Goal: Check status: Check status

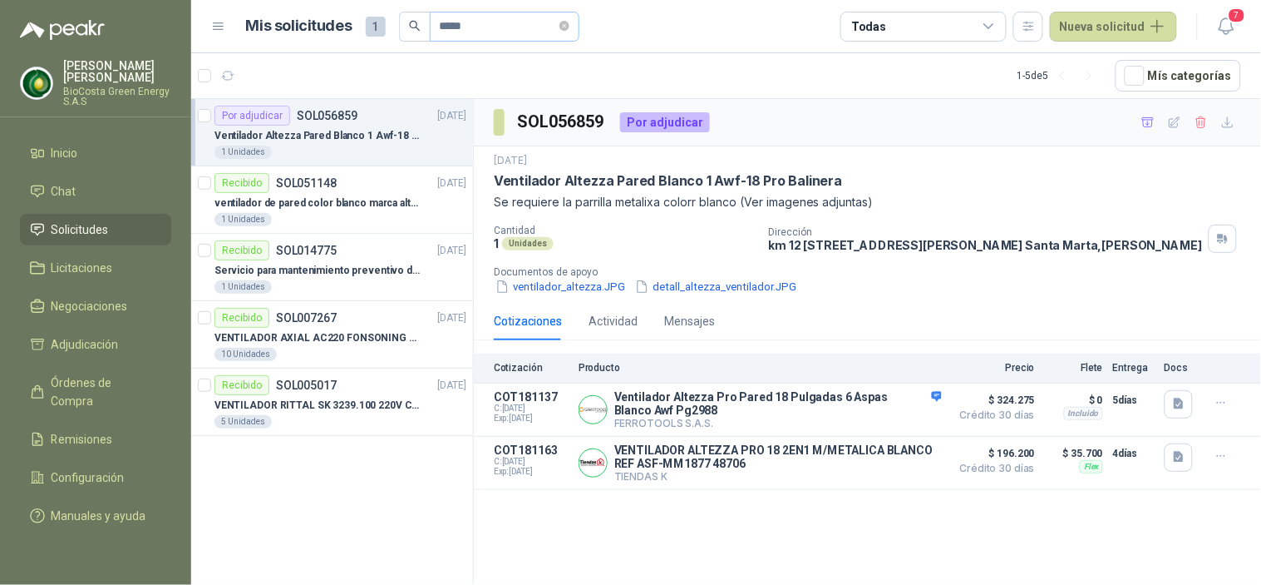
click at [578, 26] on span "*****" at bounding box center [505, 27] width 150 height 30
click at [570, 27] on icon "close-circle" at bounding box center [565, 26] width 10 height 10
click at [242, 72] on article "1 - 5 de 5 Mís categorías" at bounding box center [726, 75] width 1070 height 45
click at [226, 76] on icon "button" at bounding box center [228, 76] width 14 height 14
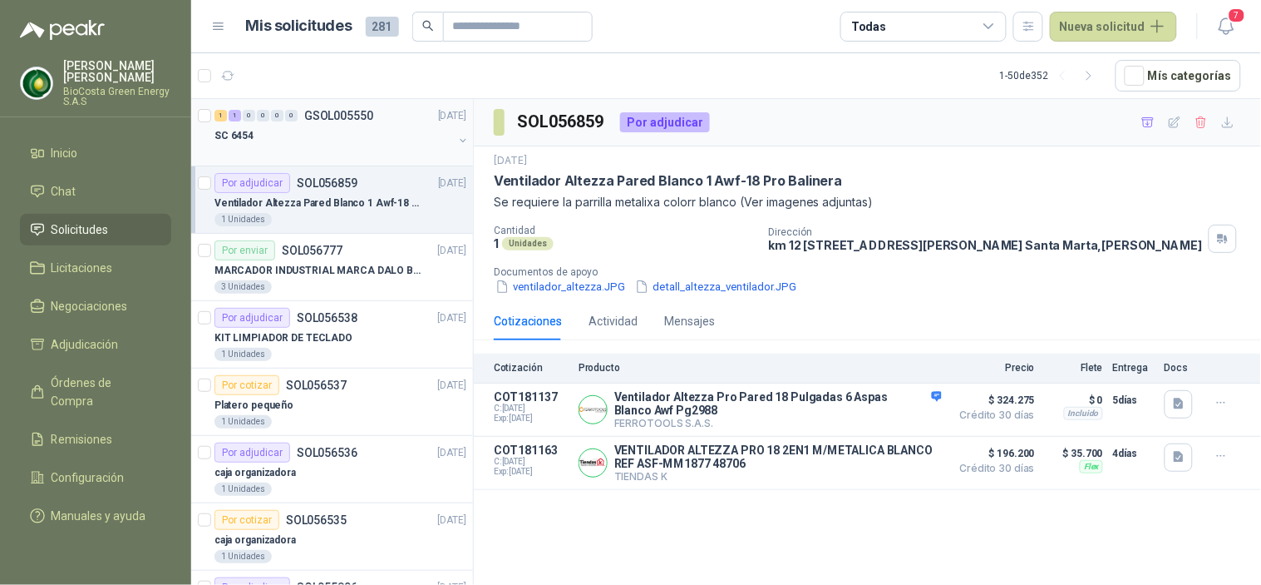
click at [277, 136] on div "SC 6454" at bounding box center [334, 136] width 239 height 20
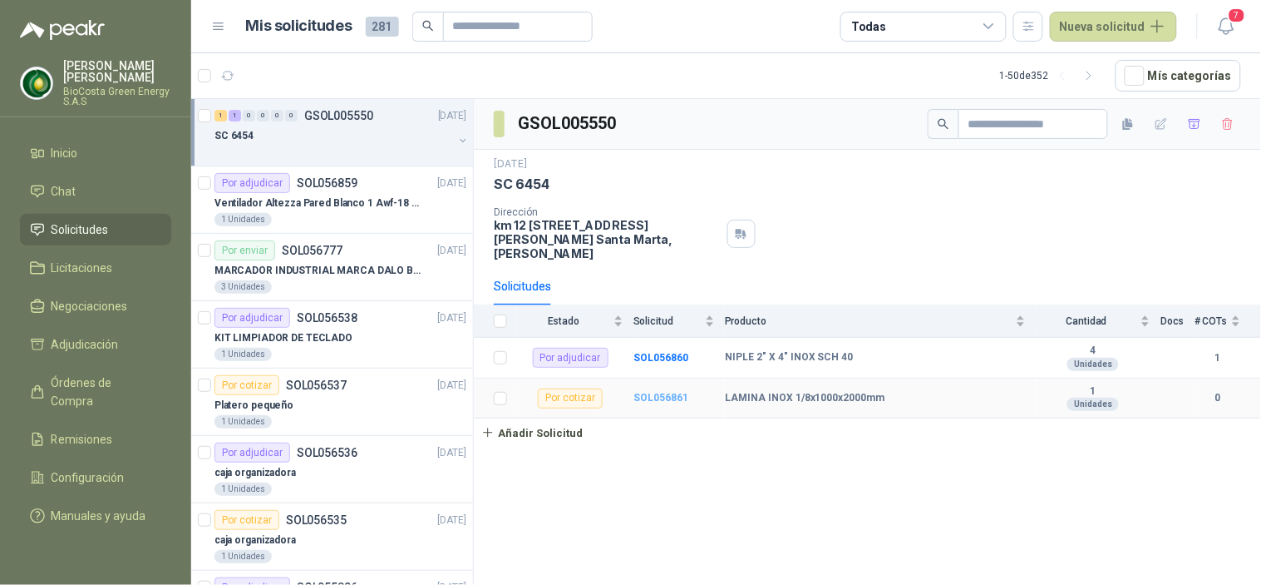
click at [679, 392] on b "SOL056861" at bounding box center [661, 398] width 55 height 12
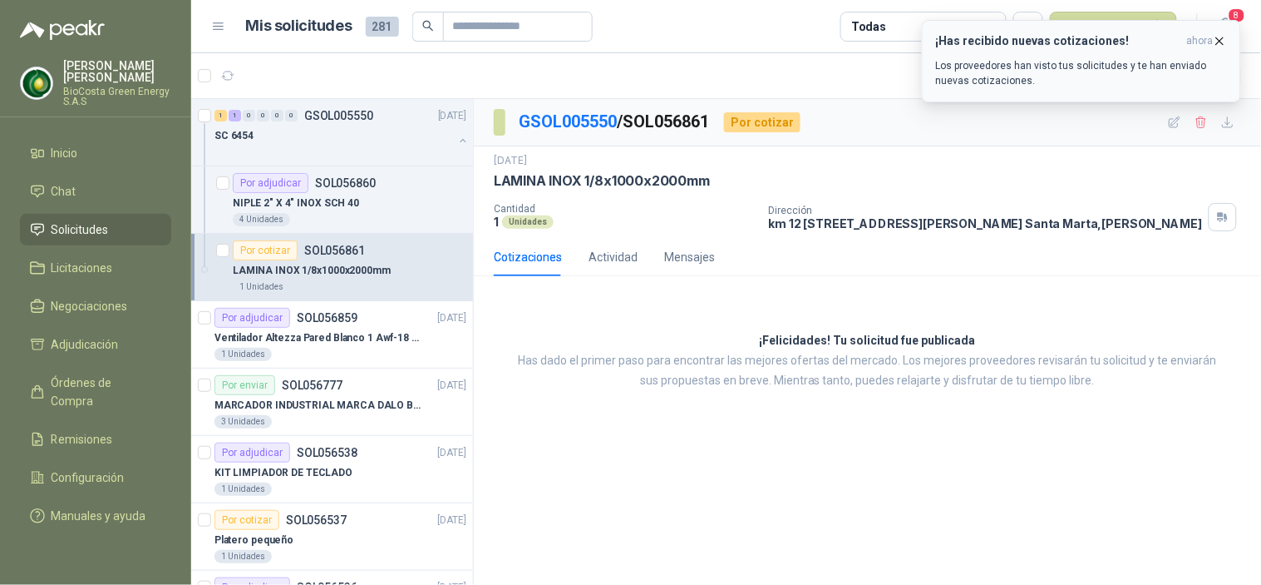
click at [1118, 67] on p "Los proveedores han visto tus solicitudes y te han enviado nuevas cotizaciones." at bounding box center [1081, 73] width 291 height 30
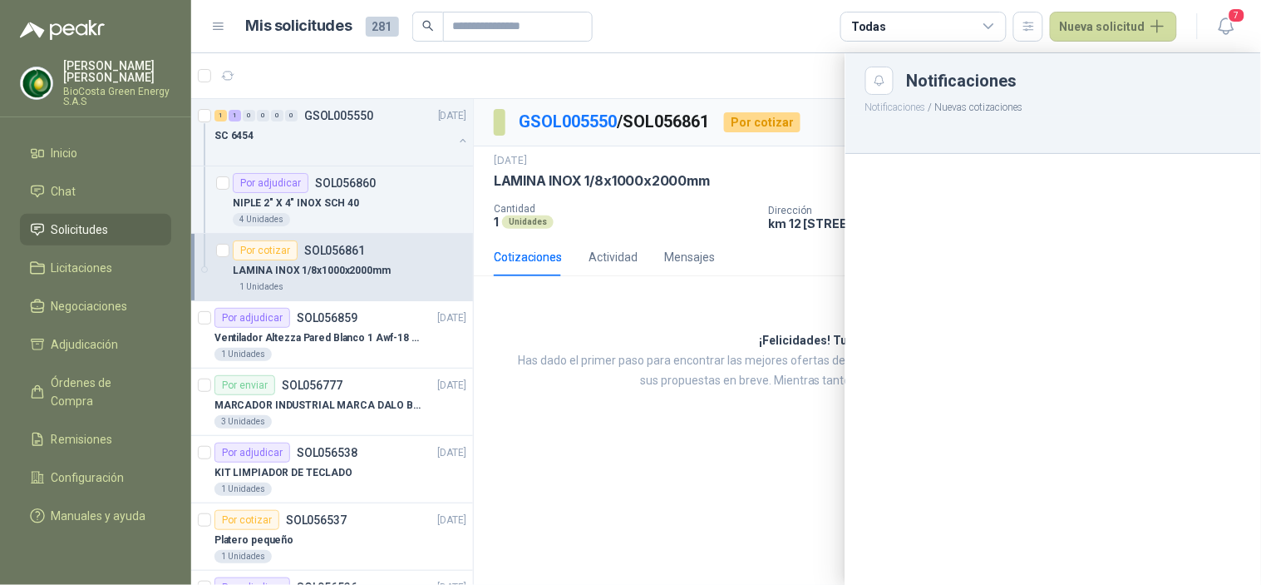
click at [1019, 78] on p "Los proveedores han visto tus solicitudes y te han enviado nuevas cotizaciones." at bounding box center [1081, 73] width 291 height 30
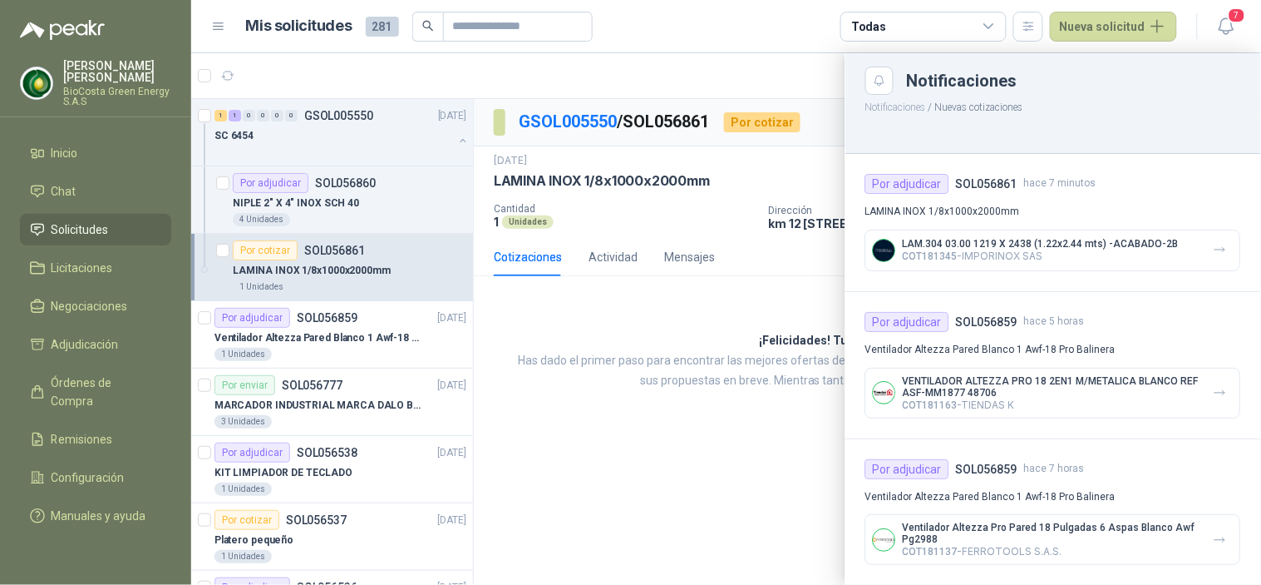
click at [287, 277] on div at bounding box center [726, 318] width 1070 height 531
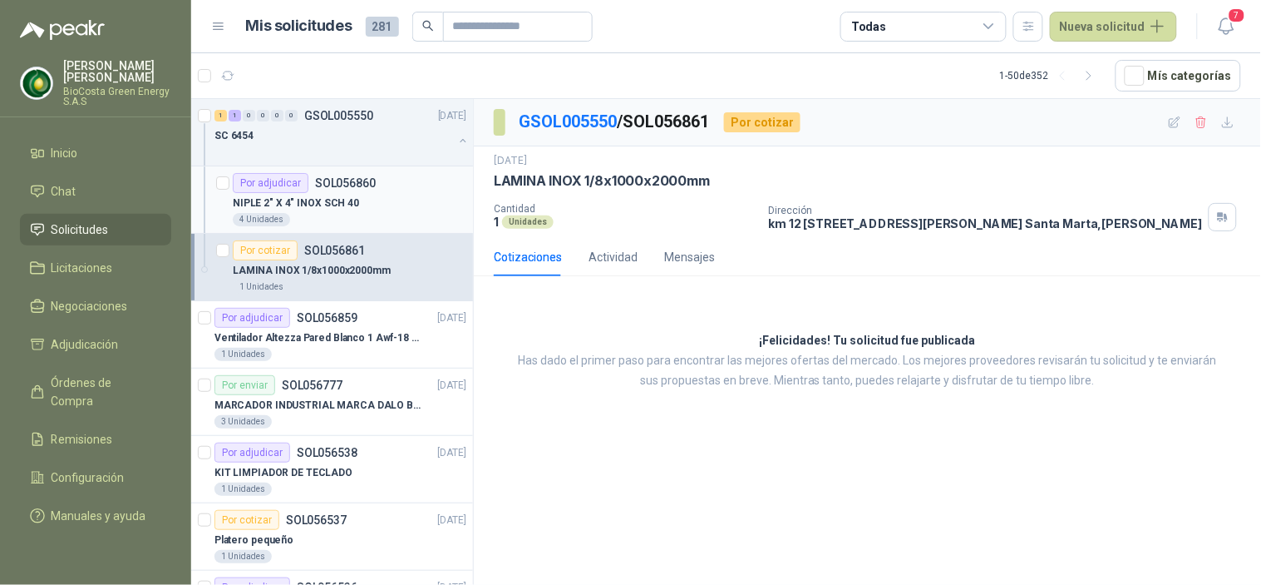
click at [313, 195] on p "NIPLE 2" X 4" INOX SCH 40" at bounding box center [296, 203] width 126 height 16
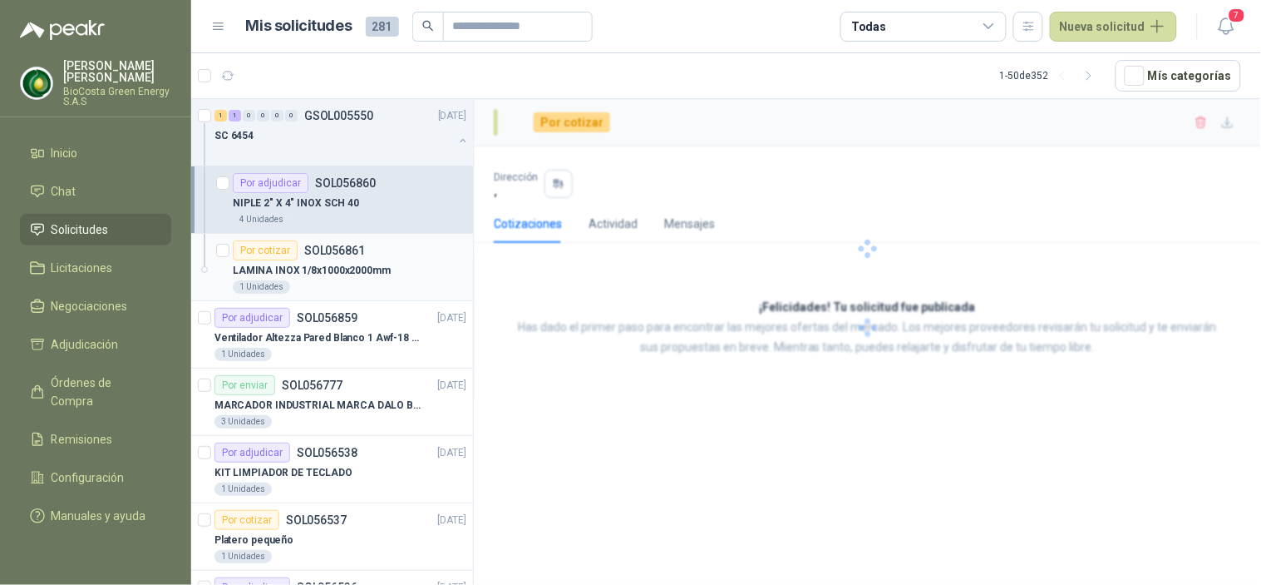
click at [306, 266] on p "LAMINA INOX 1/8x1000x2000mm" at bounding box center [312, 271] width 158 height 16
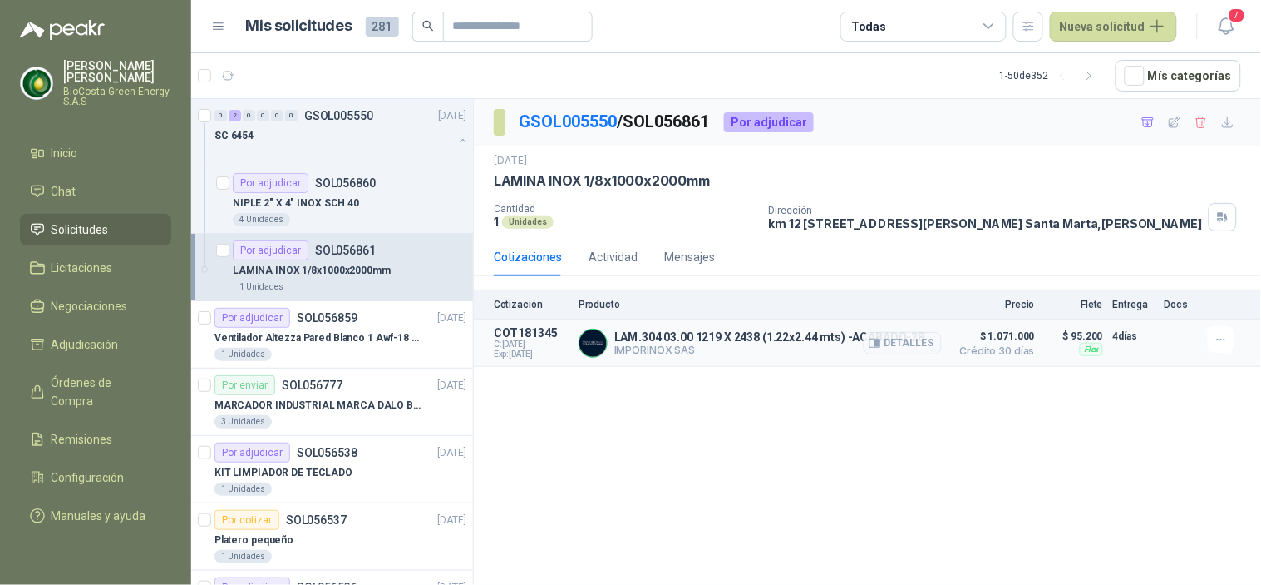
click at [974, 343] on span "$ 1.071.000" at bounding box center [993, 336] width 83 height 20
click at [918, 346] on button "Detalles" at bounding box center [903, 343] width 78 height 22
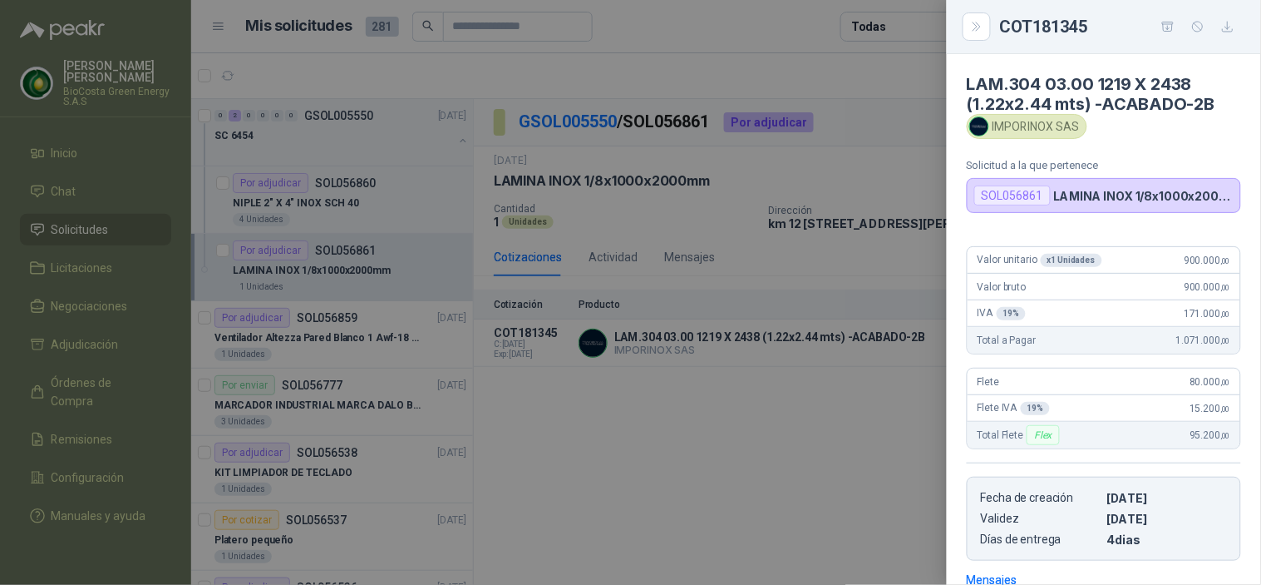
scroll to position [244, 0]
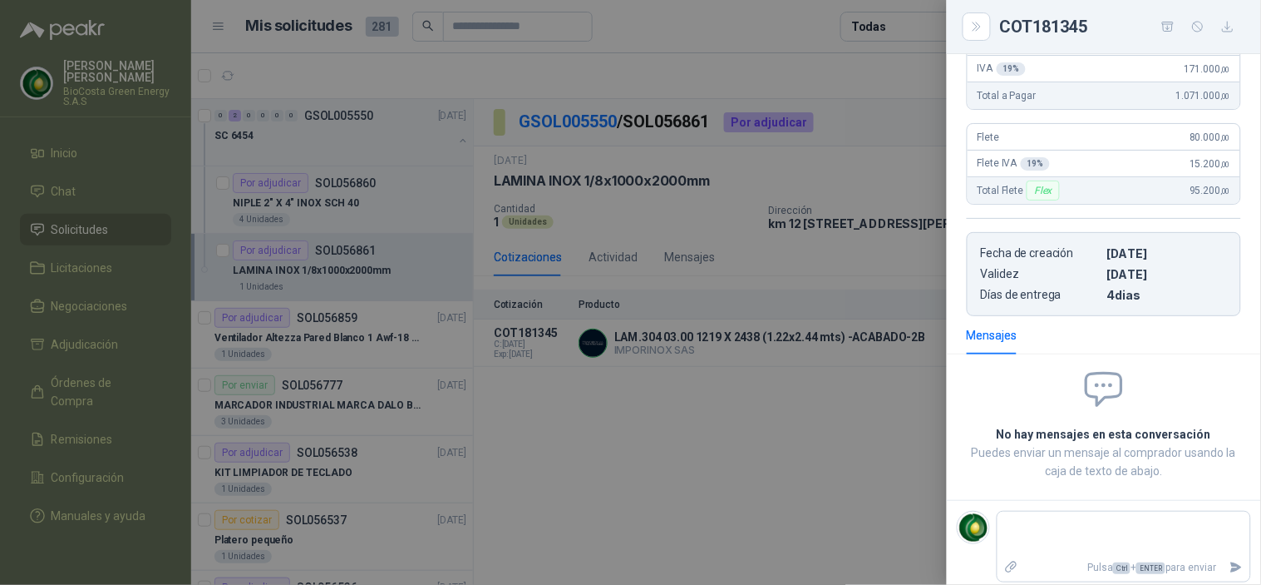
click at [705, 268] on div at bounding box center [630, 292] width 1261 height 585
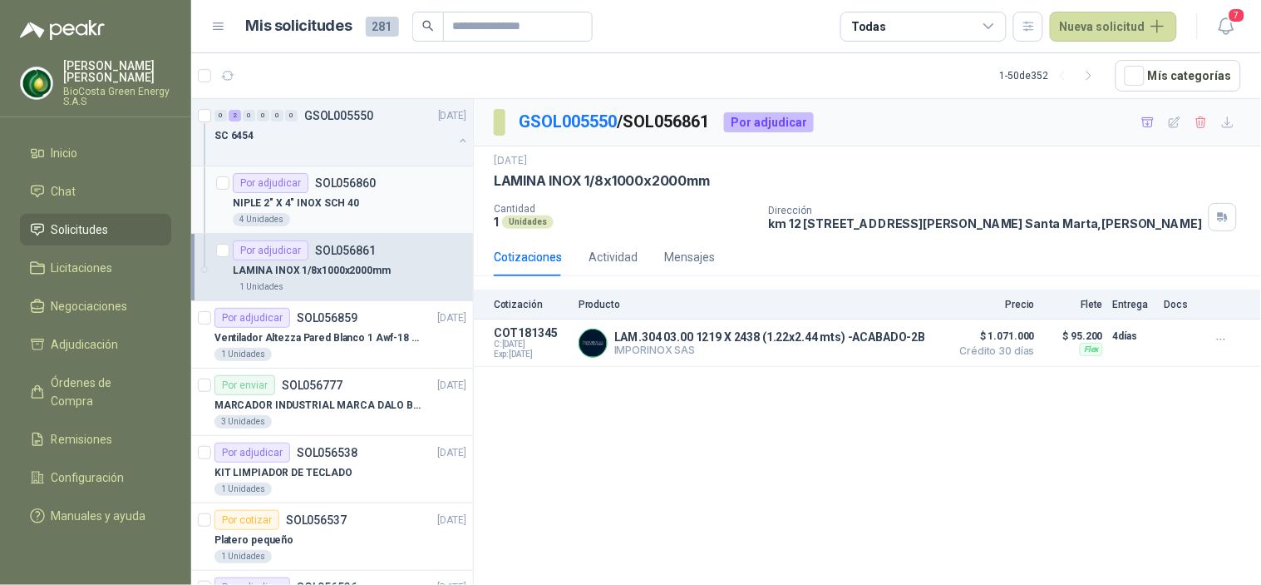
click at [315, 187] on p "SOL056860" at bounding box center [345, 183] width 61 height 12
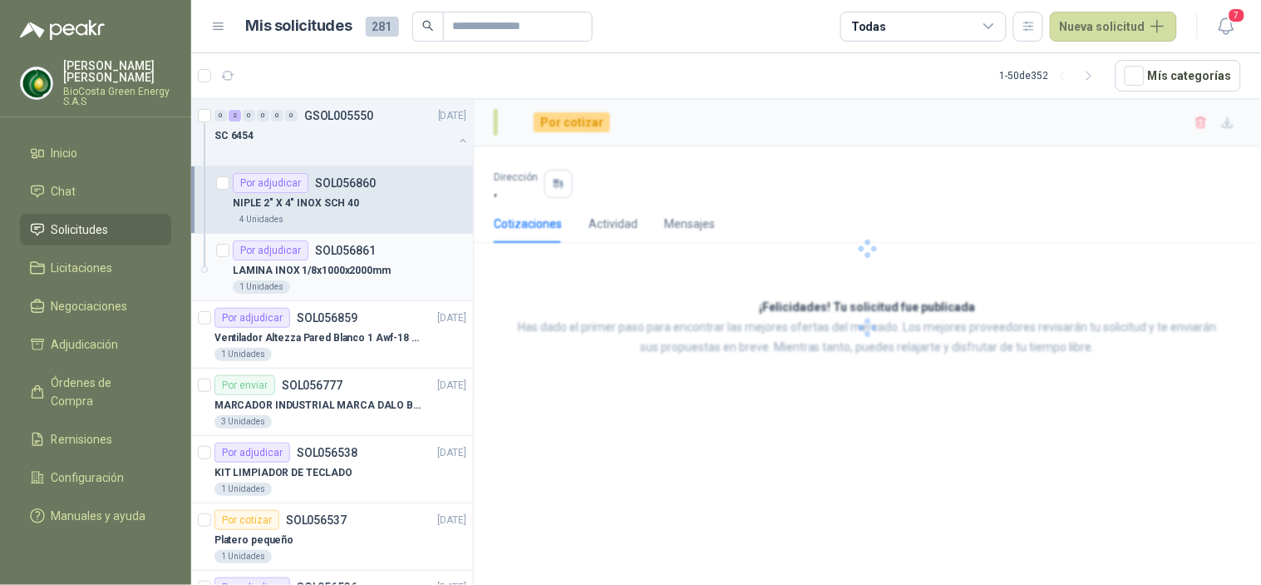
click at [358, 252] on p "SOL056861" at bounding box center [345, 250] width 61 height 12
